Goal: Transaction & Acquisition: Purchase product/service

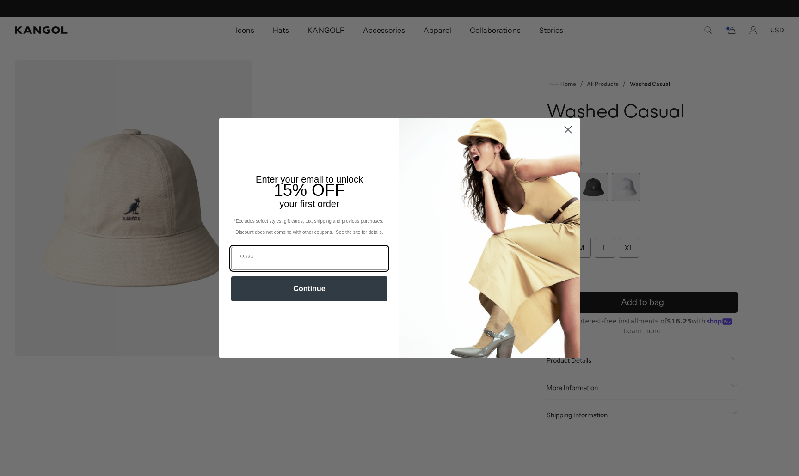
scroll to position [0, 191]
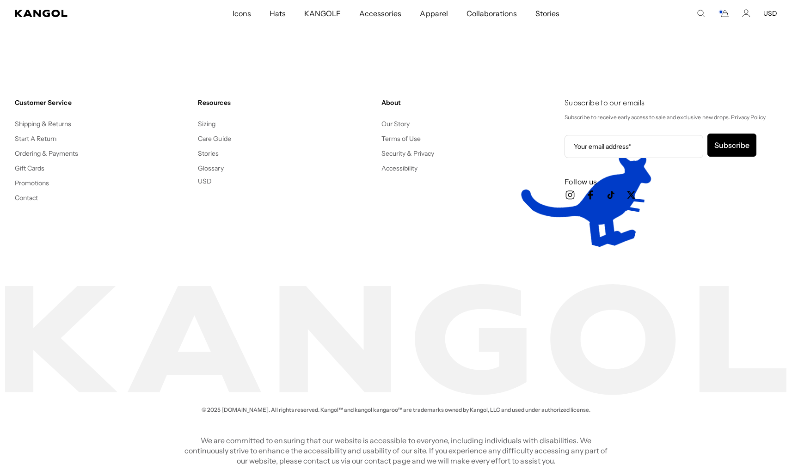
scroll to position [0, 191]
